Goal: Task Accomplishment & Management: Use online tool/utility

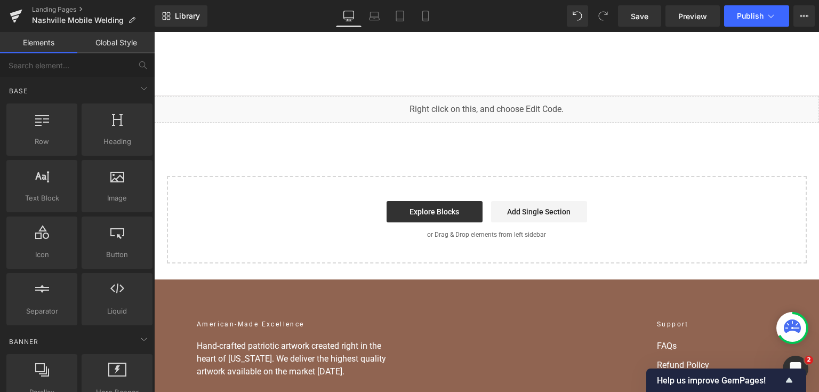
scroll to position [10003, 0]
click at [374, 0] on div "You are previewing how the will restyle your page. You can not edit Elements in…" at bounding box center [409, 0] width 819 height 0
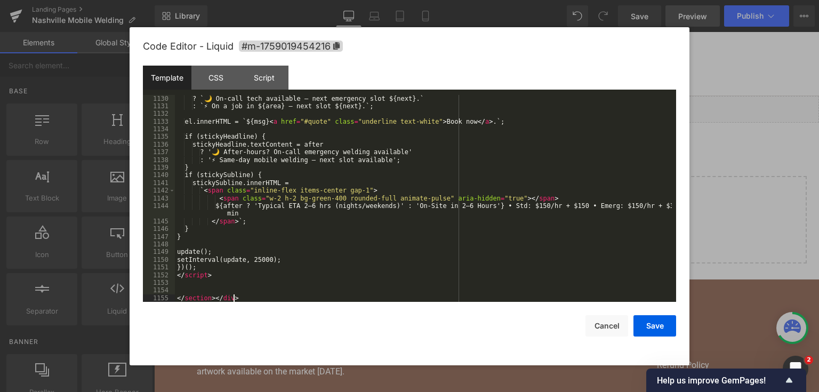
click at [661, 328] on button "Save" at bounding box center [654, 325] width 43 height 21
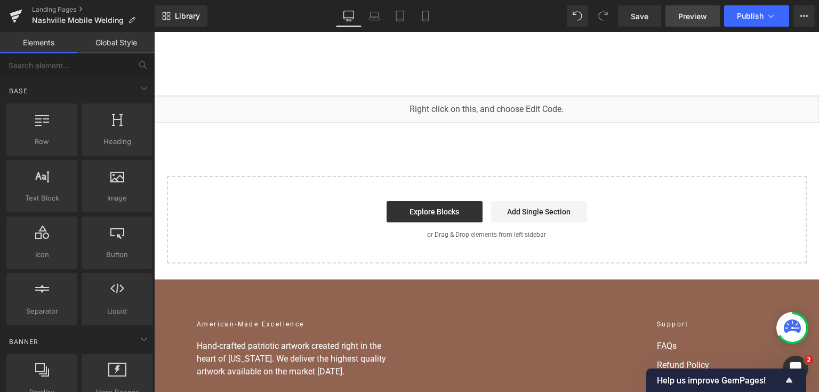
click at [647, 12] on span "Save" at bounding box center [640, 16] width 18 height 11
click at [739, 21] on button "Publish" at bounding box center [756, 15] width 65 height 21
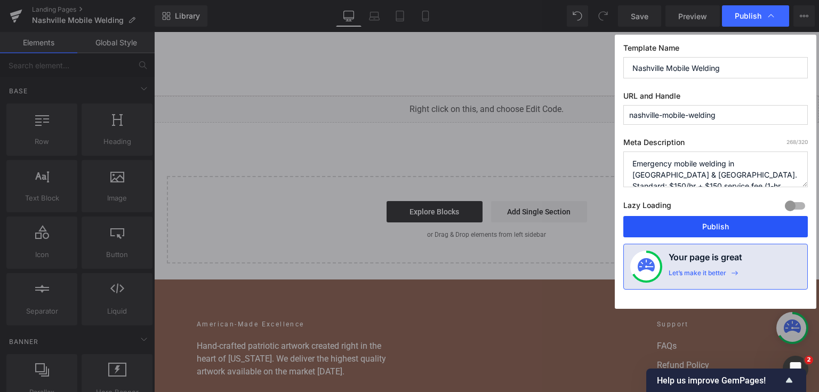
click at [731, 219] on button "Publish" at bounding box center [715, 226] width 184 height 21
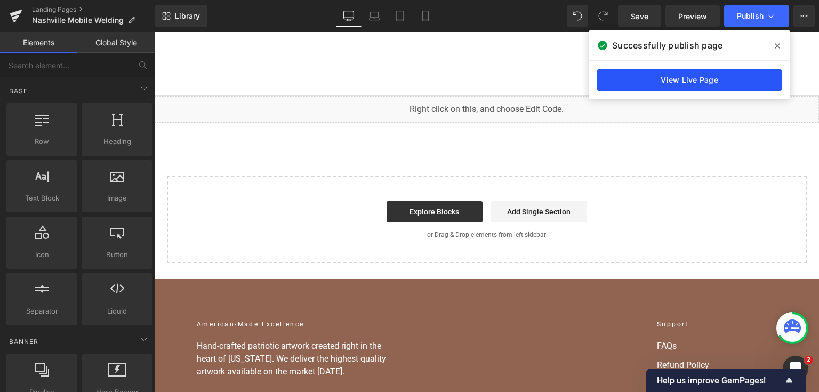
click at [661, 82] on link "View Live Page" at bounding box center [689, 79] width 184 height 21
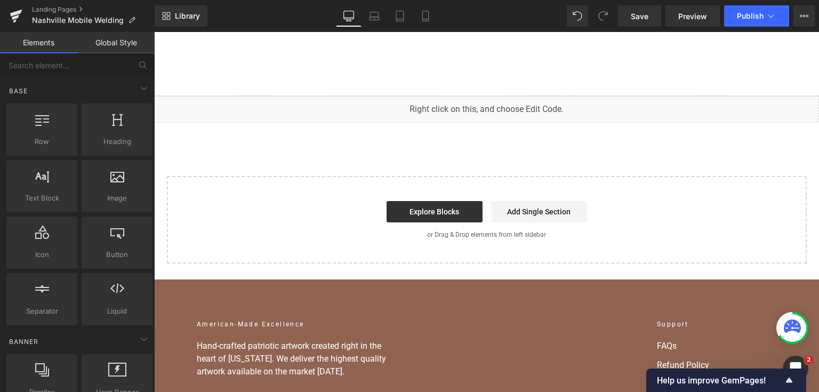
click at [323, 0] on div "You are previewing how the will restyle your page. You can not edit Elements in…" at bounding box center [409, 0] width 819 height 0
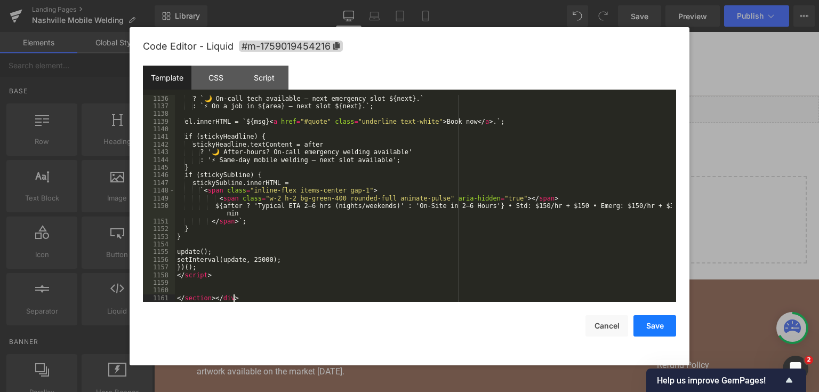
click at [669, 327] on button "Save" at bounding box center [654, 325] width 43 height 21
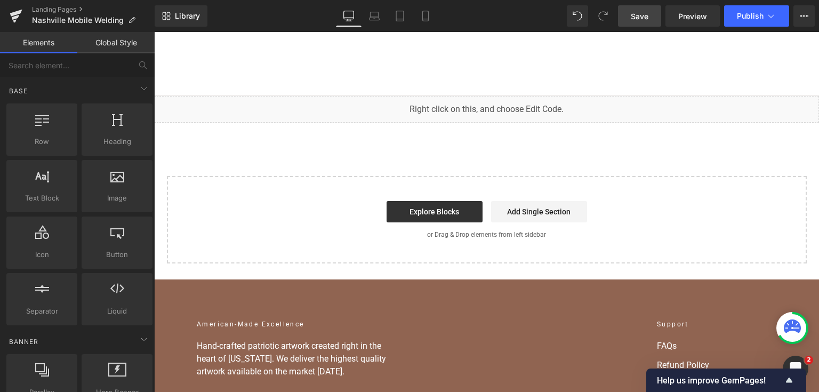
click at [642, 15] on span "Save" at bounding box center [640, 16] width 18 height 11
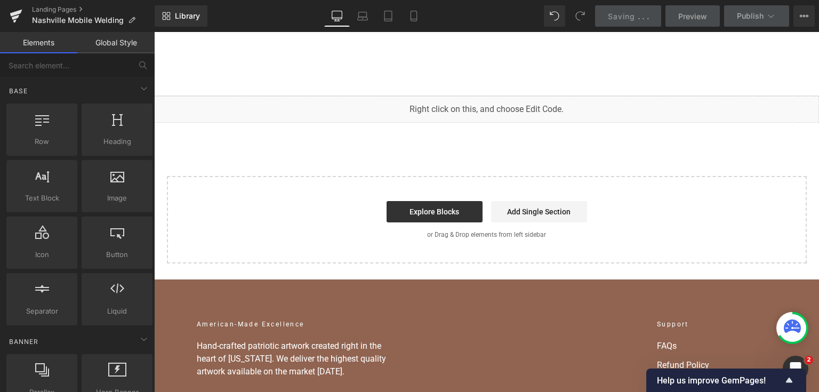
scroll to position [10049, 0]
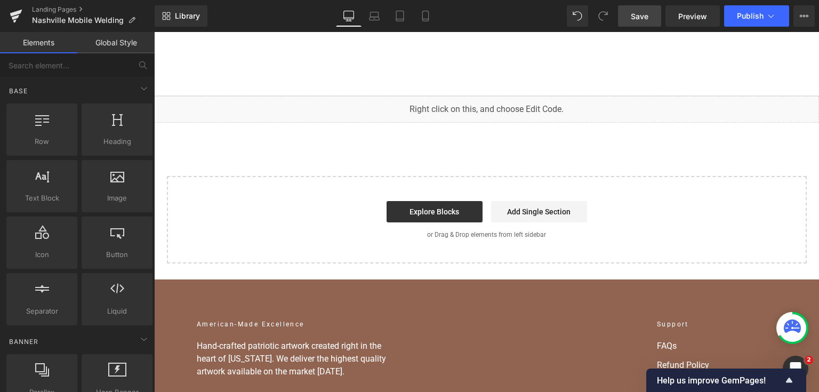
click at [420, 0] on div "You are previewing how the will restyle your page. You can not edit Elements in…" at bounding box center [409, 0] width 819 height 0
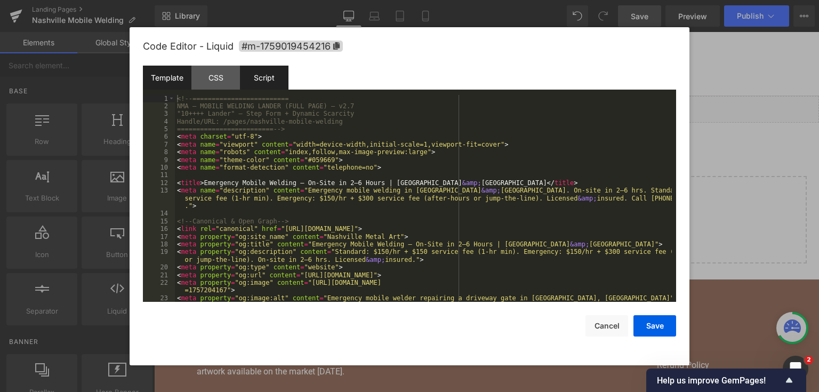
click at [268, 69] on div "Script" at bounding box center [264, 78] width 49 height 24
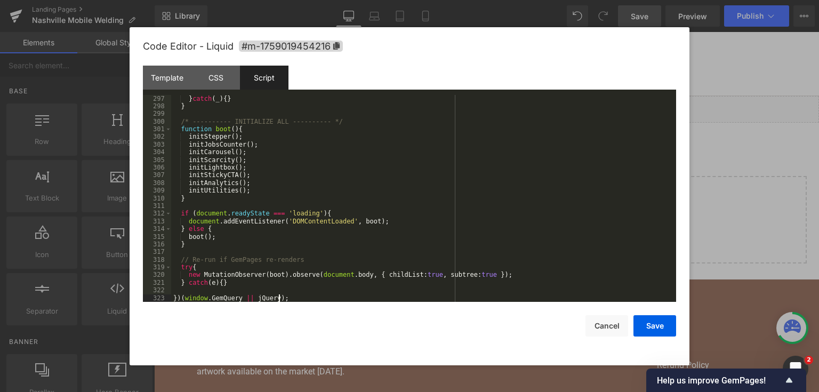
click at [647, 323] on button "Save" at bounding box center [654, 325] width 43 height 21
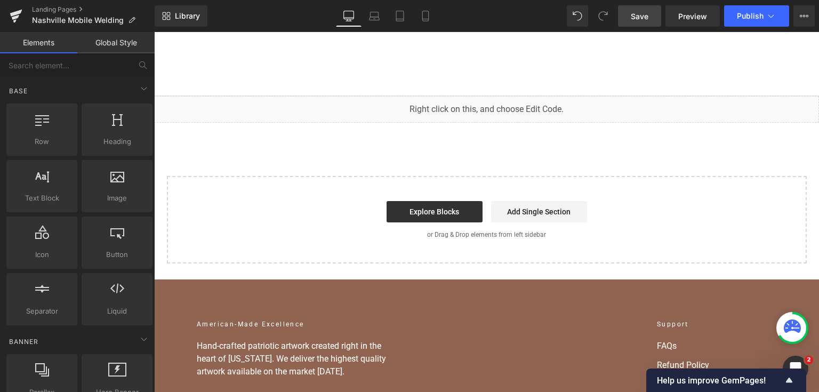
click at [645, 13] on span "Save" at bounding box center [640, 16] width 18 height 11
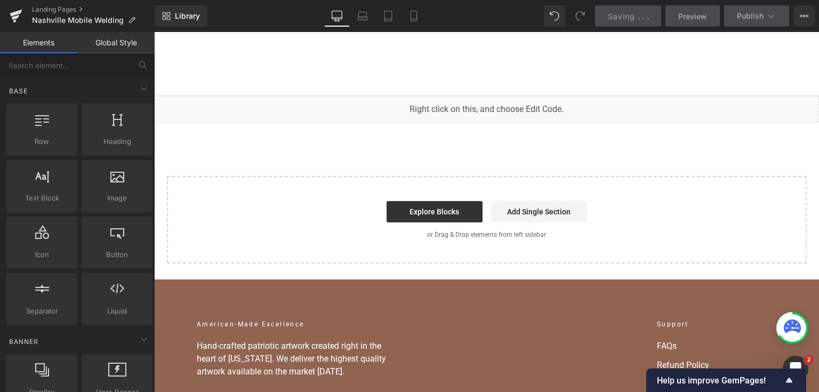
scroll to position [2280, 0]
click at [638, 22] on link "Saving . . ." at bounding box center [628, 15] width 67 height 21
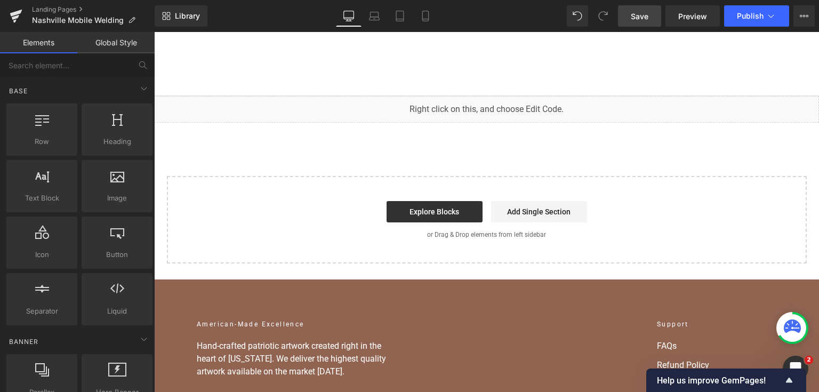
click at [648, 14] on span "Save" at bounding box center [640, 16] width 18 height 11
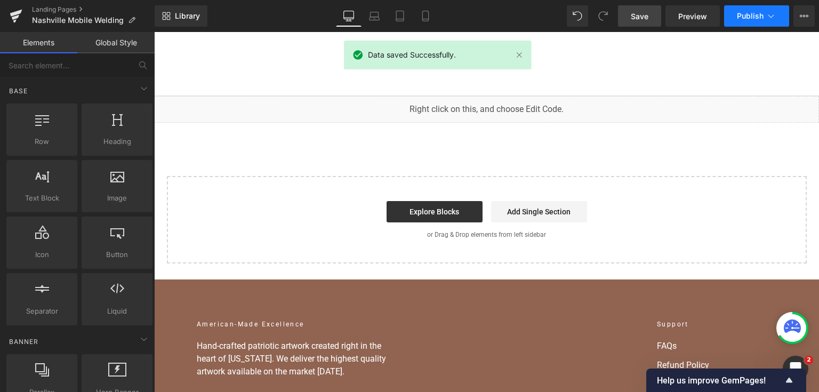
click at [760, 18] on span "Publish" at bounding box center [750, 16] width 27 height 9
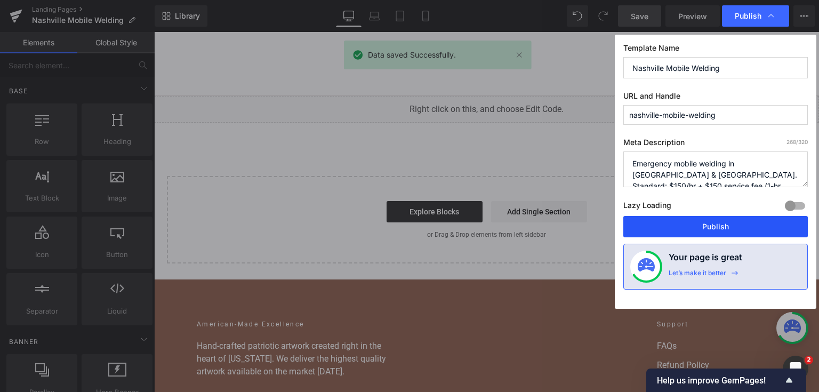
click at [681, 224] on button "Publish" at bounding box center [715, 226] width 184 height 21
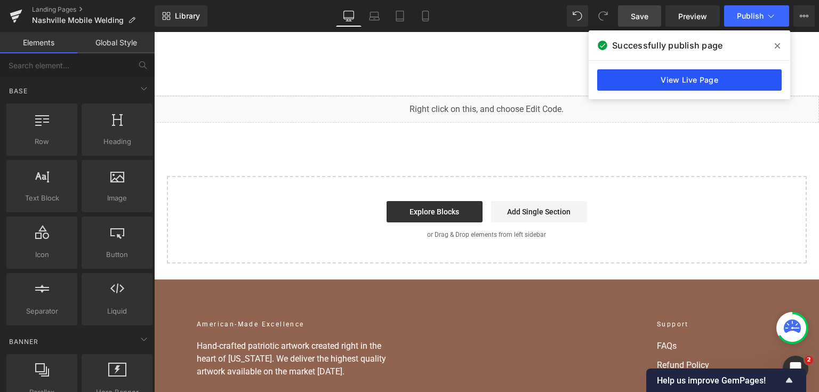
click at [642, 84] on link "View Live Page" at bounding box center [689, 79] width 184 height 21
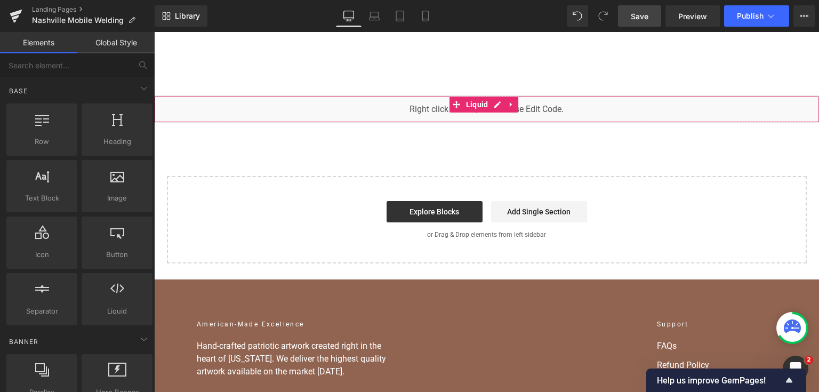
click at [379, 0] on div "You are previewing how the will restyle your page. You can not edit Elements in…" at bounding box center [409, 0] width 819 height 0
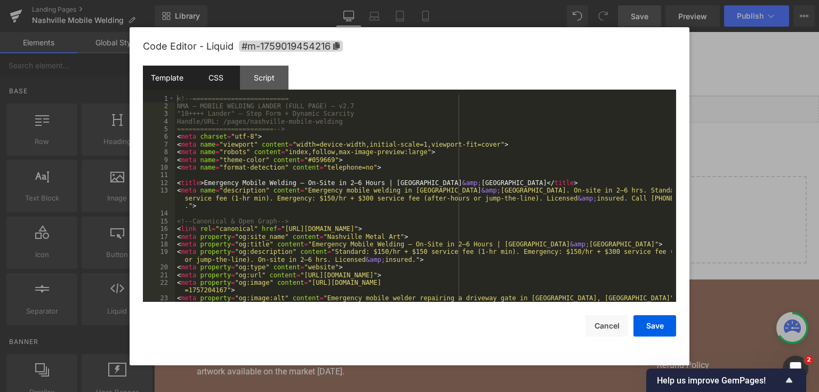
click at [231, 79] on div "CSS" at bounding box center [215, 78] width 49 height 24
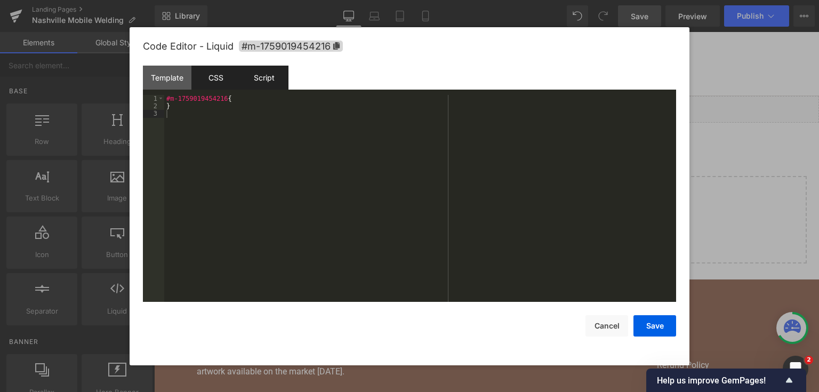
click at [264, 70] on div "Script" at bounding box center [264, 78] width 49 height 24
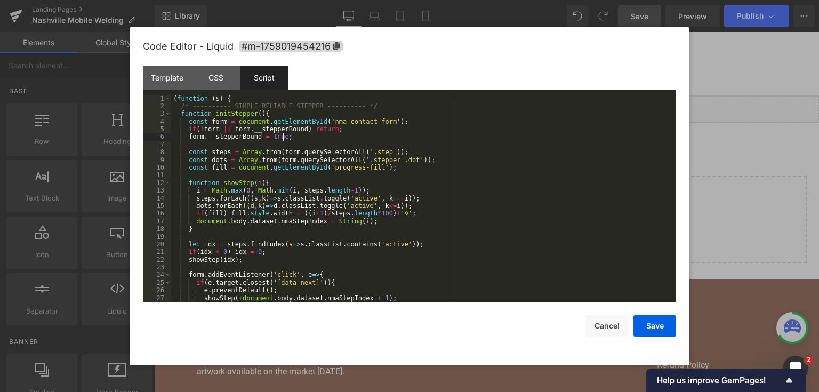
click at [367, 133] on div "( function ( $ ) { /* ---------- SIMPLE RELIABLE STEPPER ---------- */ function…" at bounding box center [421, 206] width 501 height 223
click at [256, 75] on div "Script" at bounding box center [264, 78] width 49 height 24
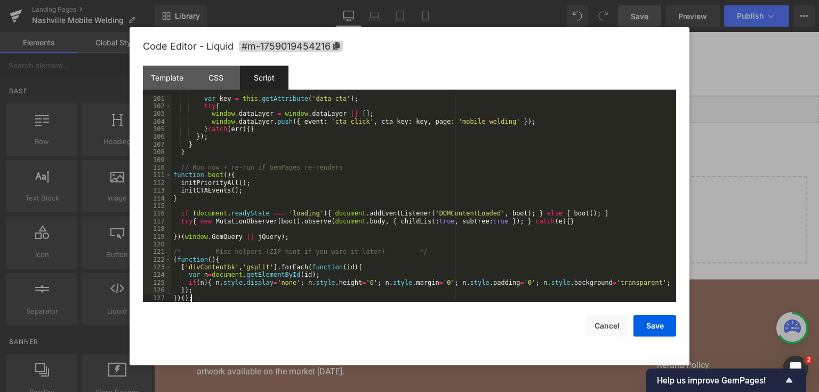
scroll to position [775, 0]
drag, startPoint x: 657, startPoint y: 324, endPoint x: 494, endPoint y: 21, distance: 344.7
click at [657, 324] on button "Save" at bounding box center [654, 325] width 43 height 21
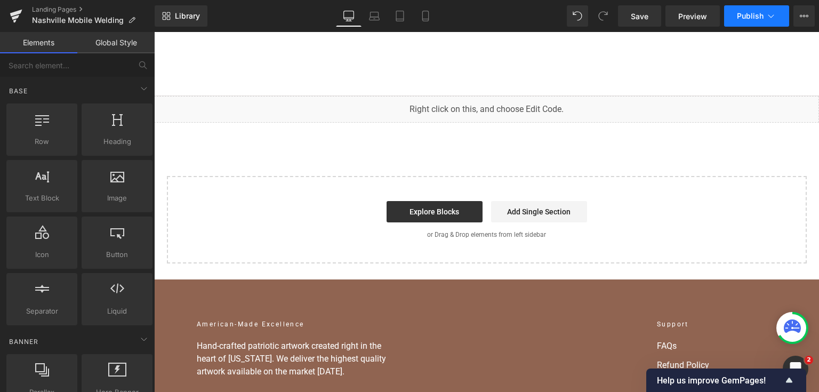
drag, startPoint x: 642, startPoint y: 9, endPoint x: 782, endPoint y: 24, distance: 140.0
click at [642, 9] on link "Save" at bounding box center [639, 15] width 43 height 21
click at [782, 13] on button "Publish" at bounding box center [756, 15] width 65 height 21
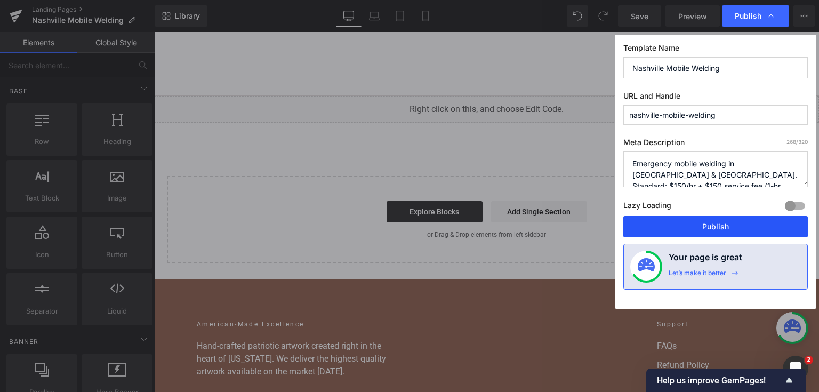
click at [732, 227] on button "Publish" at bounding box center [715, 226] width 184 height 21
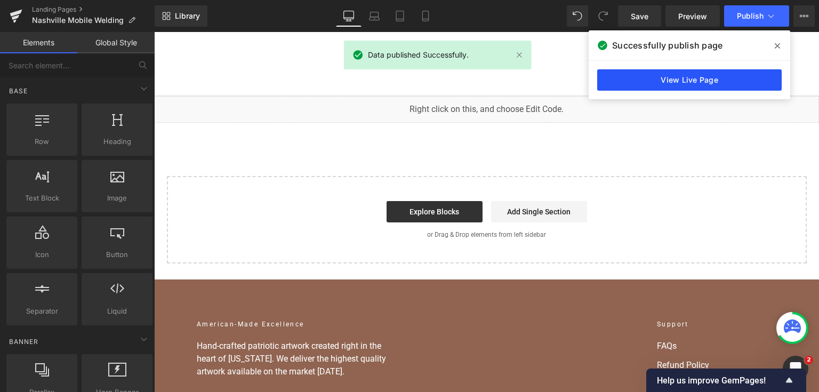
click at [701, 80] on link "View Live Page" at bounding box center [689, 79] width 184 height 21
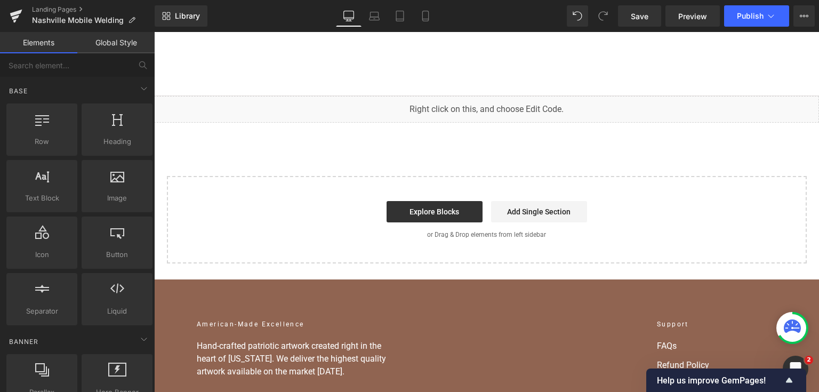
click at [366, 0] on div "You are previewing how the will restyle your page. You can not edit Elements in…" at bounding box center [409, 0] width 819 height 0
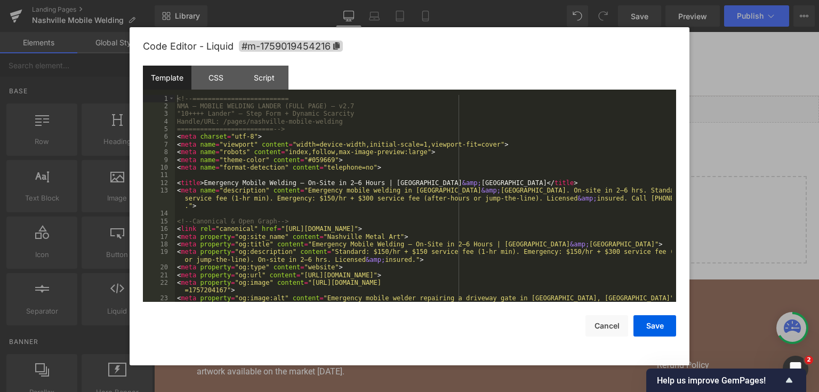
click at [365, 147] on div "<!-- ========================= NMA — MOBILE WELDING LANDER (FULL PAGE) — v2.7 "…" at bounding box center [423, 206] width 497 height 223
click at [172, 79] on div "Template" at bounding box center [167, 78] width 49 height 24
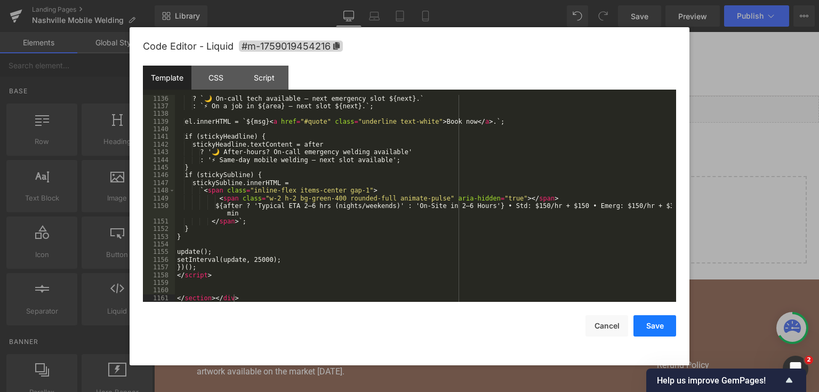
click at [642, 324] on button "Save" at bounding box center [654, 325] width 43 height 21
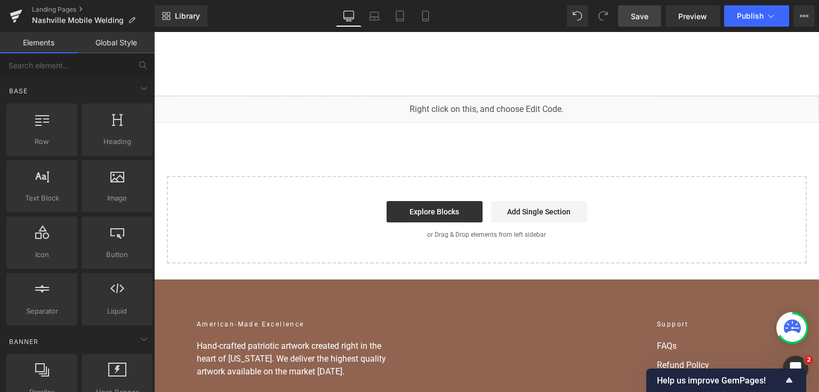
drag, startPoint x: 639, startPoint y: 17, endPoint x: 651, endPoint y: 26, distance: 15.7
click at [639, 17] on span "Save" at bounding box center [640, 16] width 18 height 11
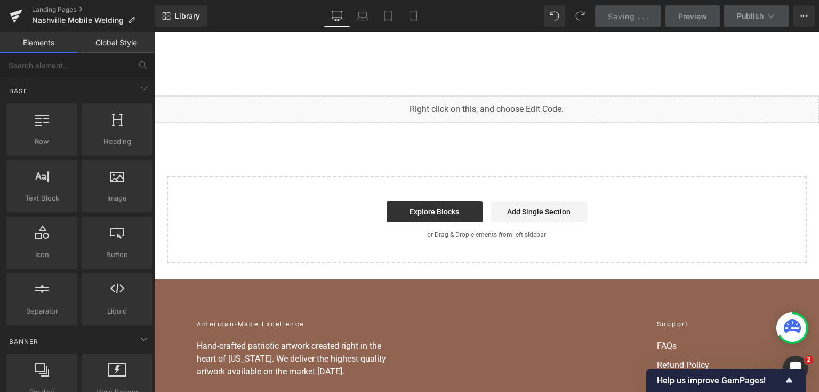
click at [632, 21] on div "Saving . . ." at bounding box center [628, 16] width 41 height 11
click at [649, 16] on link "Saving . . ." at bounding box center [628, 15] width 67 height 21
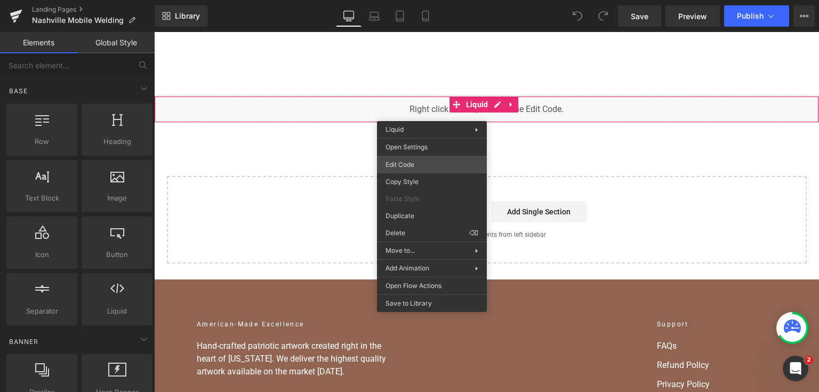
click at [420, 0] on div "You are previewing how the will restyle your page. You can not edit Elements in…" at bounding box center [409, 0] width 819 height 0
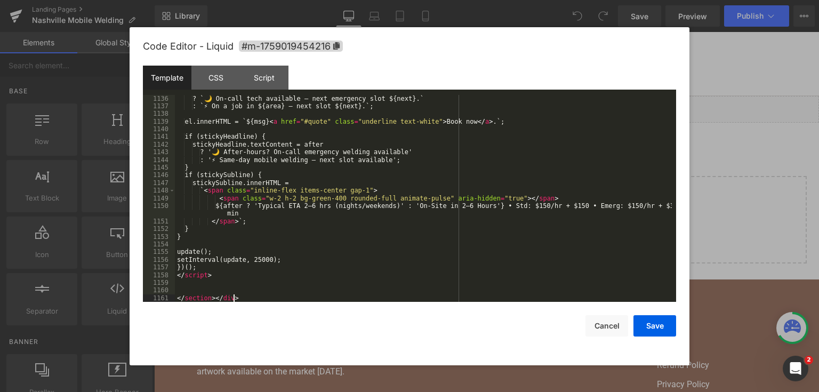
scroll to position [10049, 0]
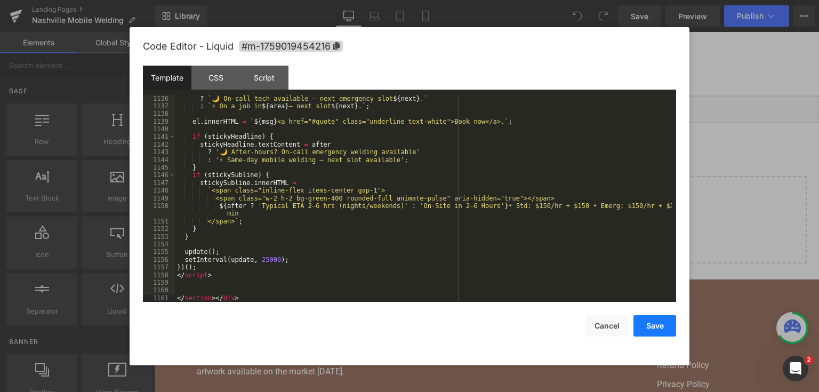
click at [643, 320] on button "Save" at bounding box center [654, 325] width 43 height 21
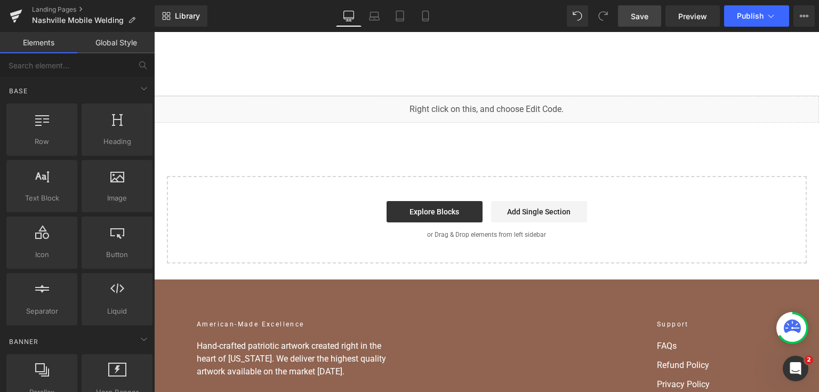
click at [645, 18] on span "Save" at bounding box center [640, 16] width 18 height 11
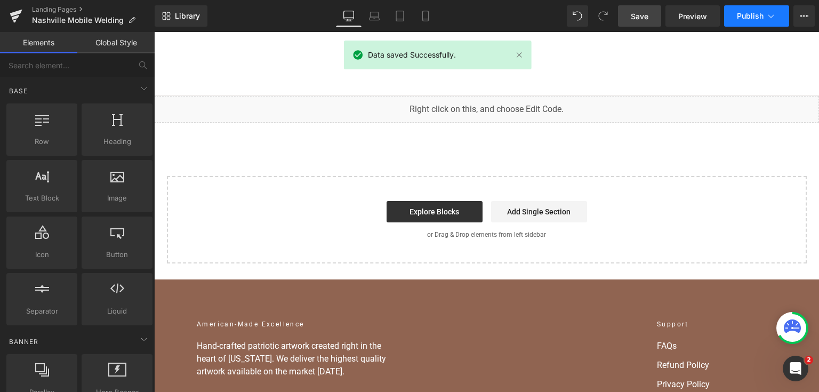
click at [743, 13] on span "Publish" at bounding box center [750, 16] width 27 height 9
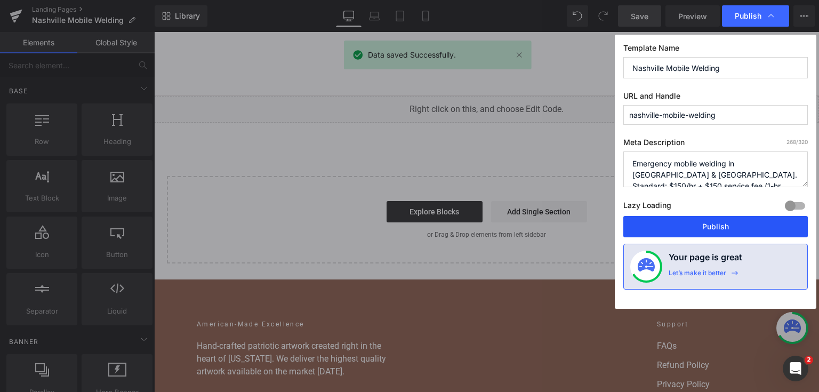
click at [743, 219] on button "Publish" at bounding box center [715, 226] width 184 height 21
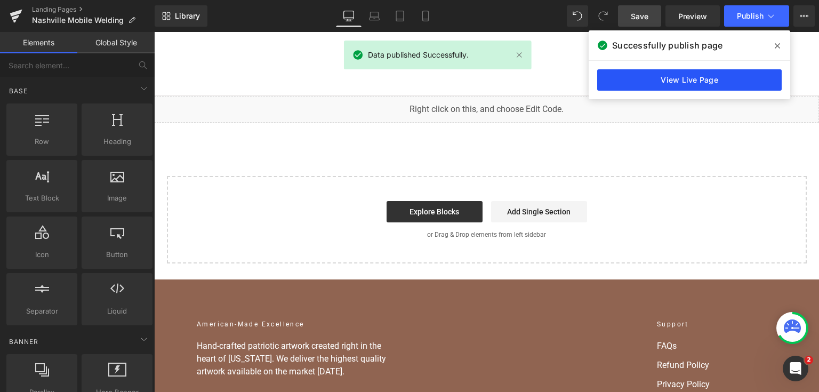
click at [658, 79] on link "View Live Page" at bounding box center [689, 79] width 184 height 21
